Goal: Task Accomplishment & Management: Use online tool/utility

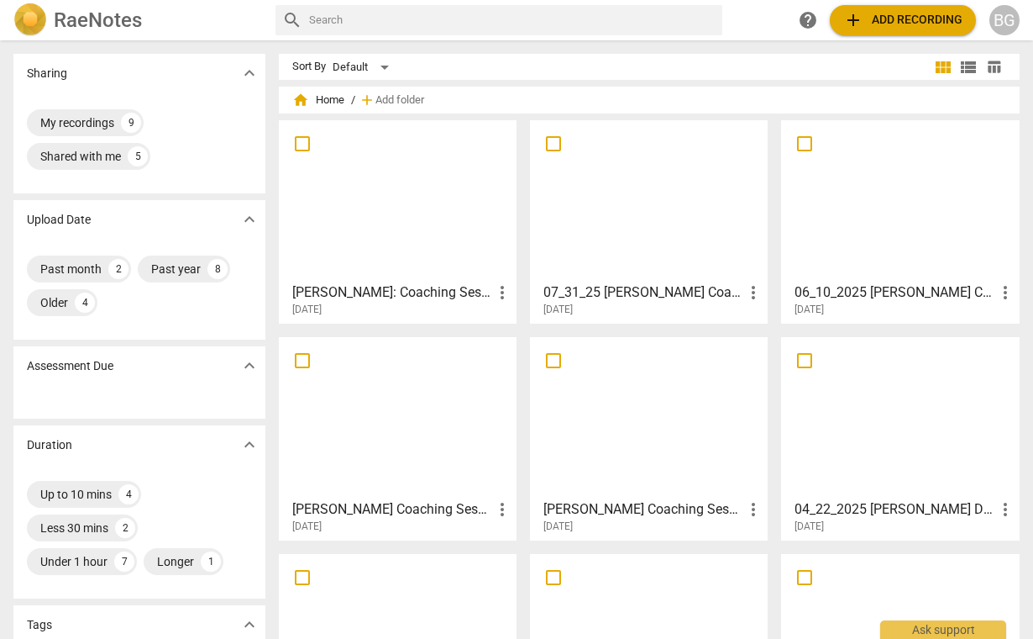
click at [863, 20] on span "add" at bounding box center [853, 20] width 20 height 20
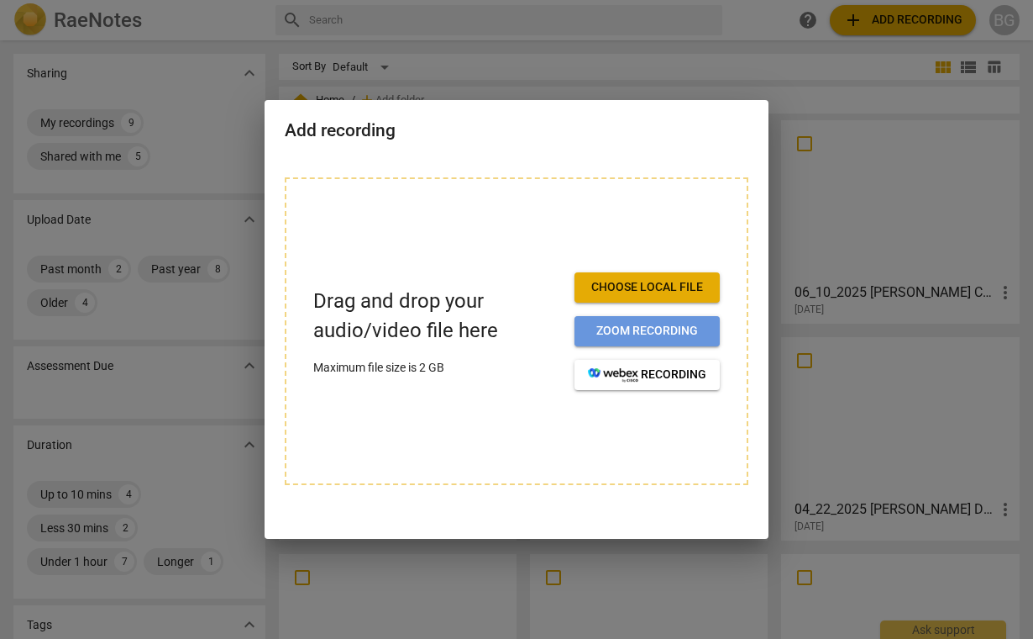
click at [651, 316] on button "Zoom recording" at bounding box center [647, 331] width 145 height 30
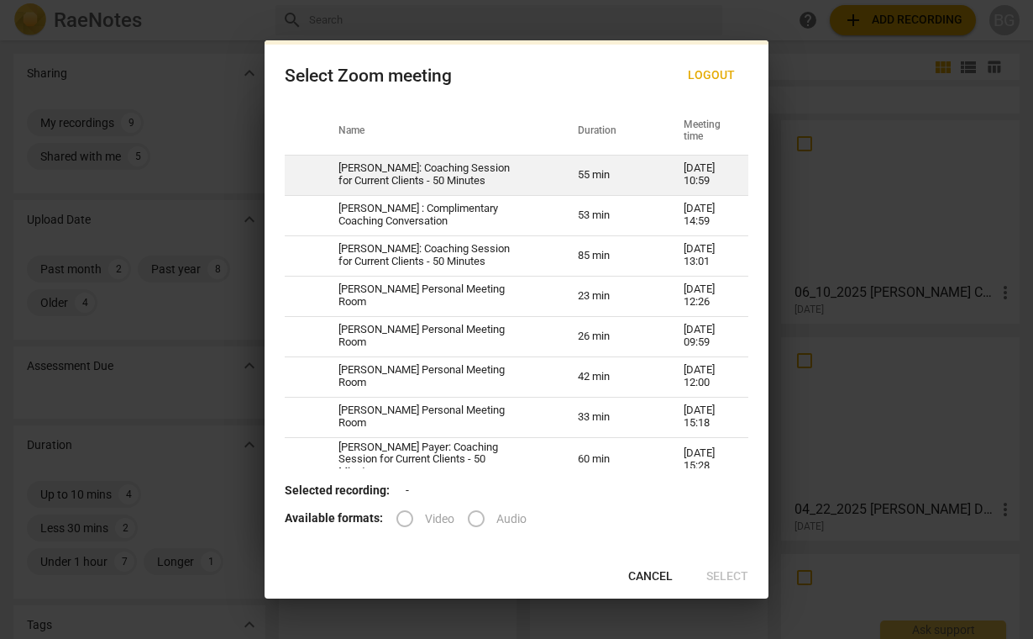
click at [486, 172] on td "[PERSON_NAME]: Coaching Session for Current Clients - 50 Minutes" at bounding box center [437, 175] width 239 height 40
radio input "true"
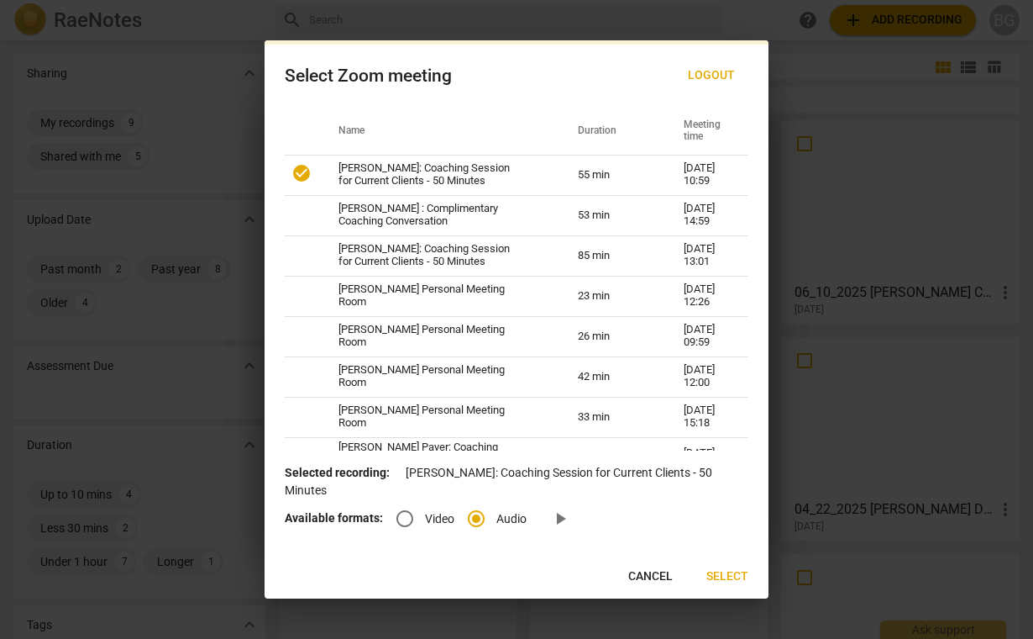
click at [414, 513] on input "Video" at bounding box center [405, 518] width 40 height 40
radio input "true"
click at [727, 577] on span "Select" at bounding box center [728, 576] width 42 height 17
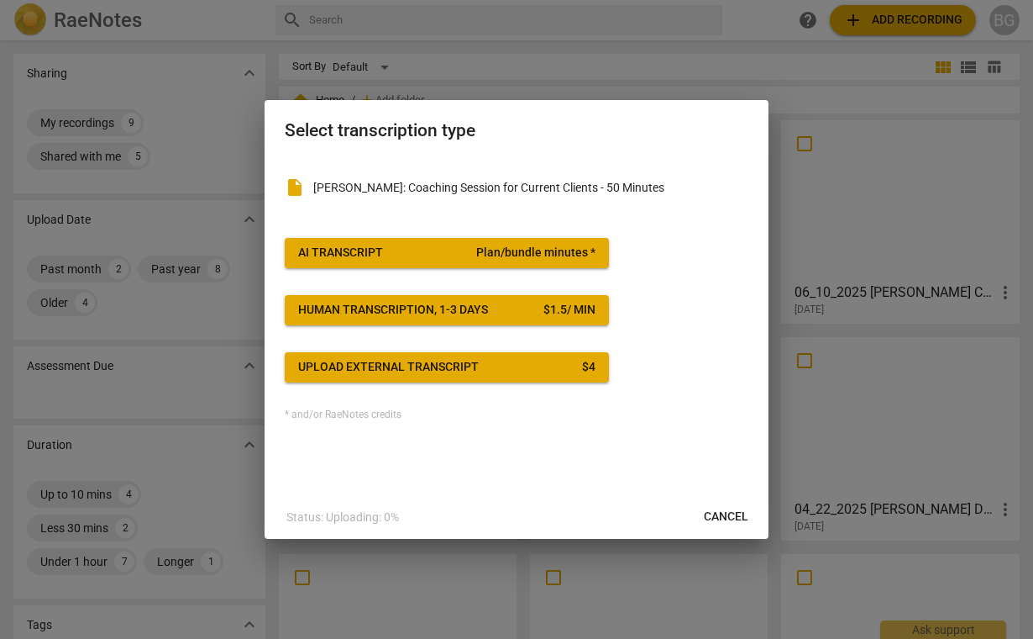
click at [502, 253] on span "Plan/bundle minutes *" at bounding box center [535, 252] width 119 height 17
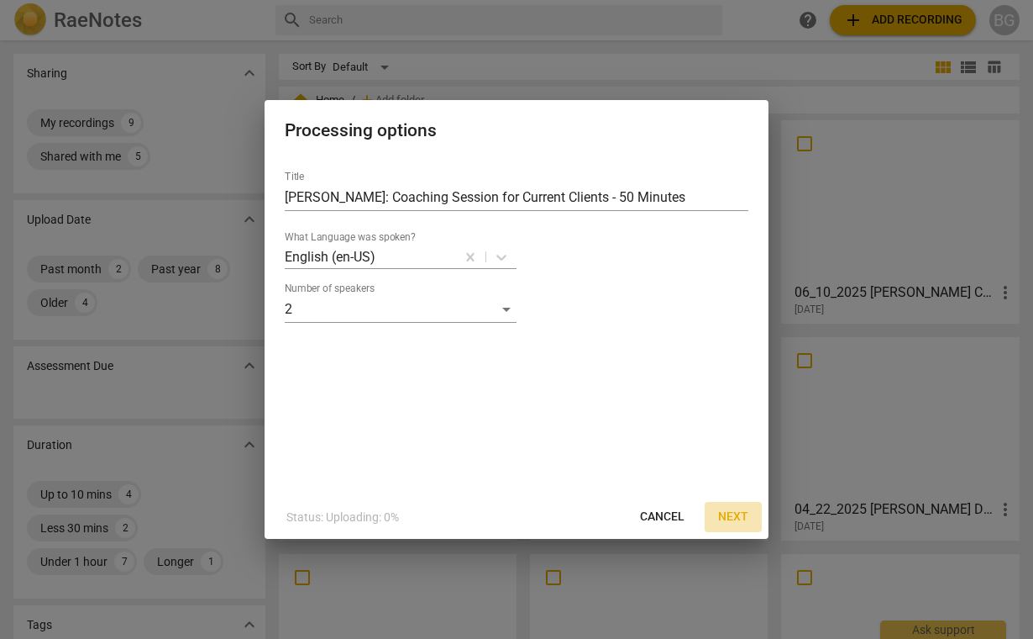
click at [739, 512] on span "Next" at bounding box center [733, 516] width 30 height 17
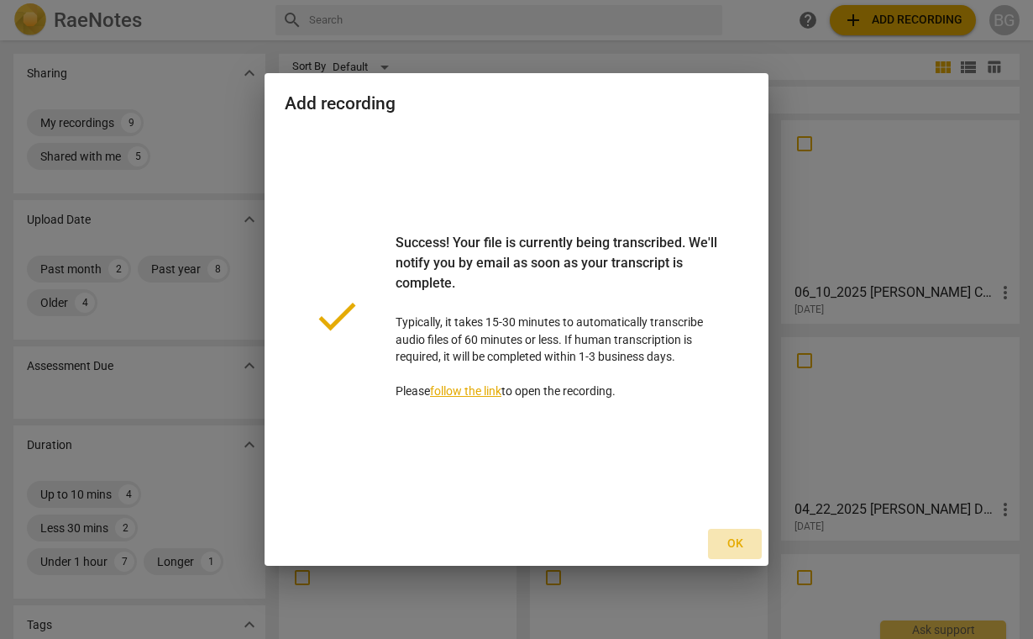
click at [733, 544] on span "Ok" at bounding box center [735, 543] width 27 height 17
